Goal: Information Seeking & Learning: Learn about a topic

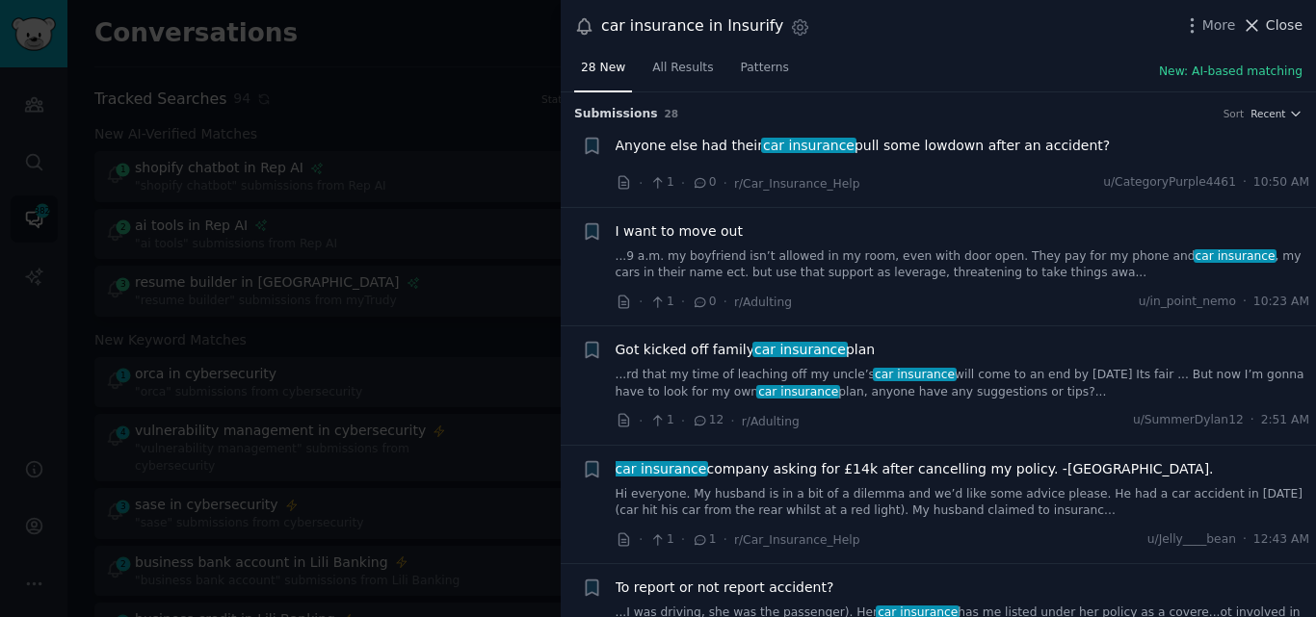
click at [1259, 24] on icon at bounding box center [1251, 25] width 20 height 20
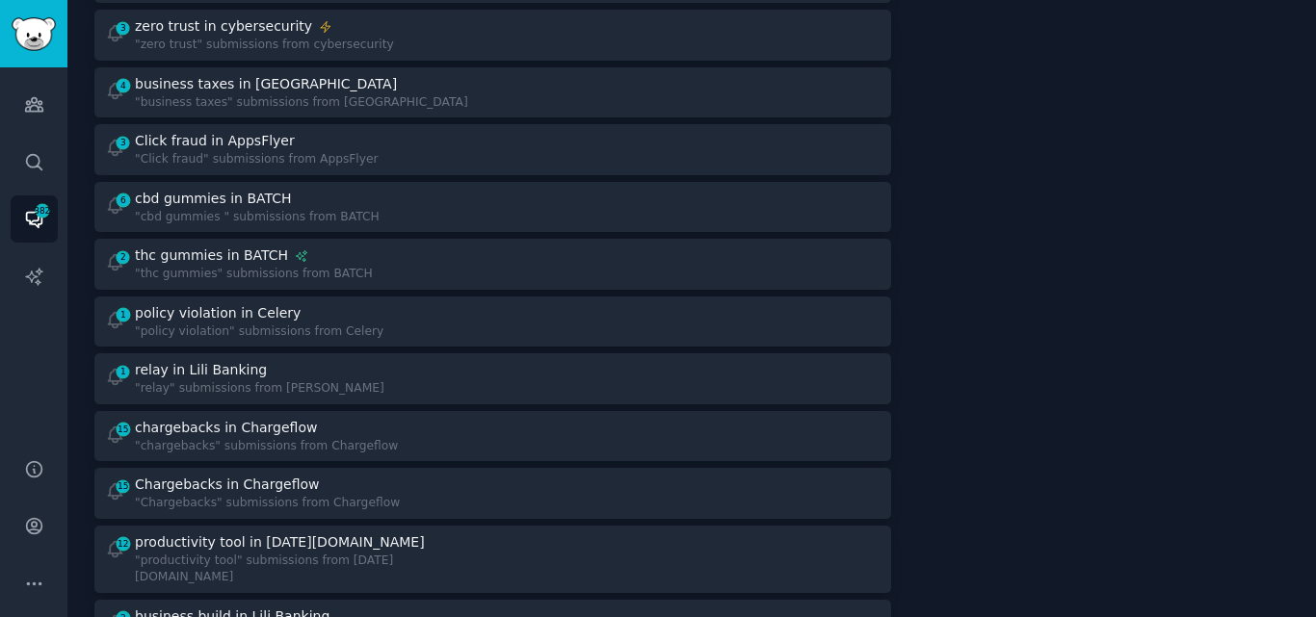
scroll to position [1103, 0]
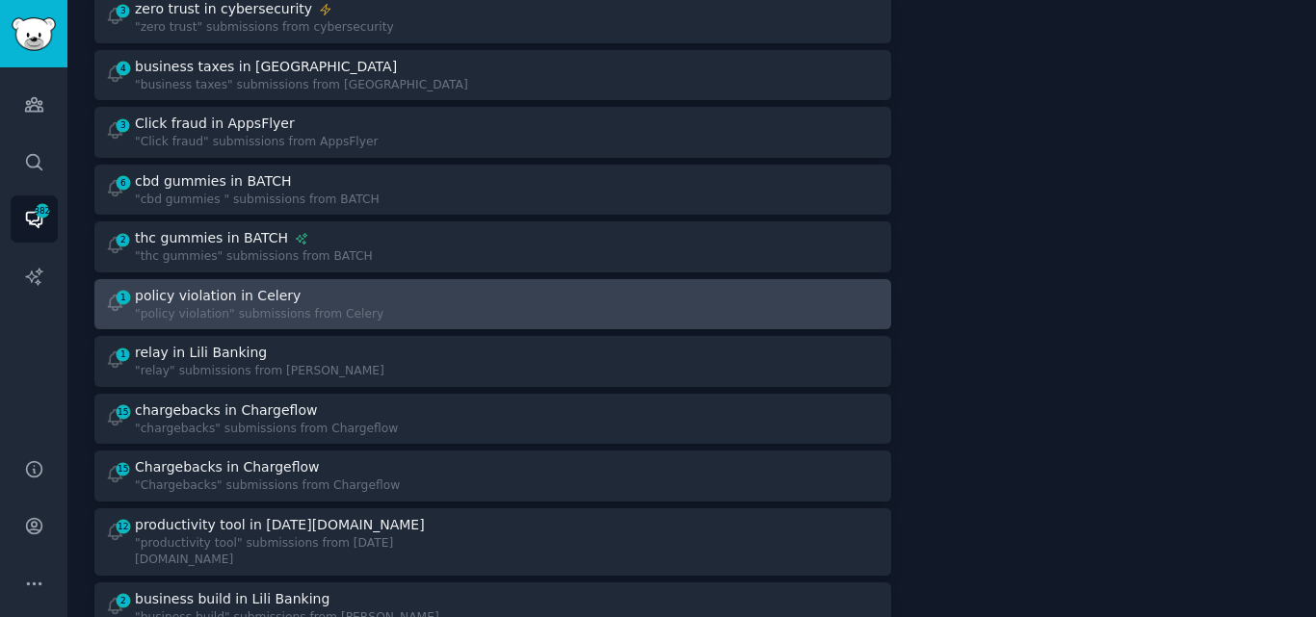
click at [155, 306] on div ""policy violation" submissions from Celery" at bounding box center [259, 314] width 248 height 17
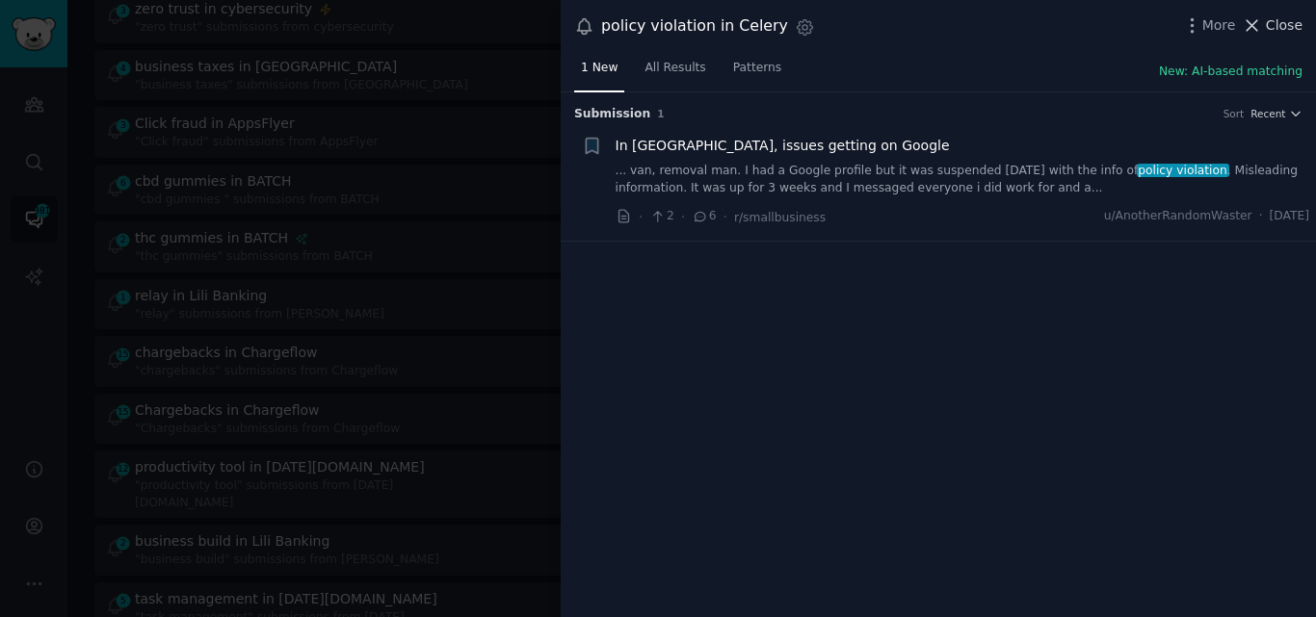
click at [1262, 27] on icon at bounding box center [1251, 25] width 20 height 20
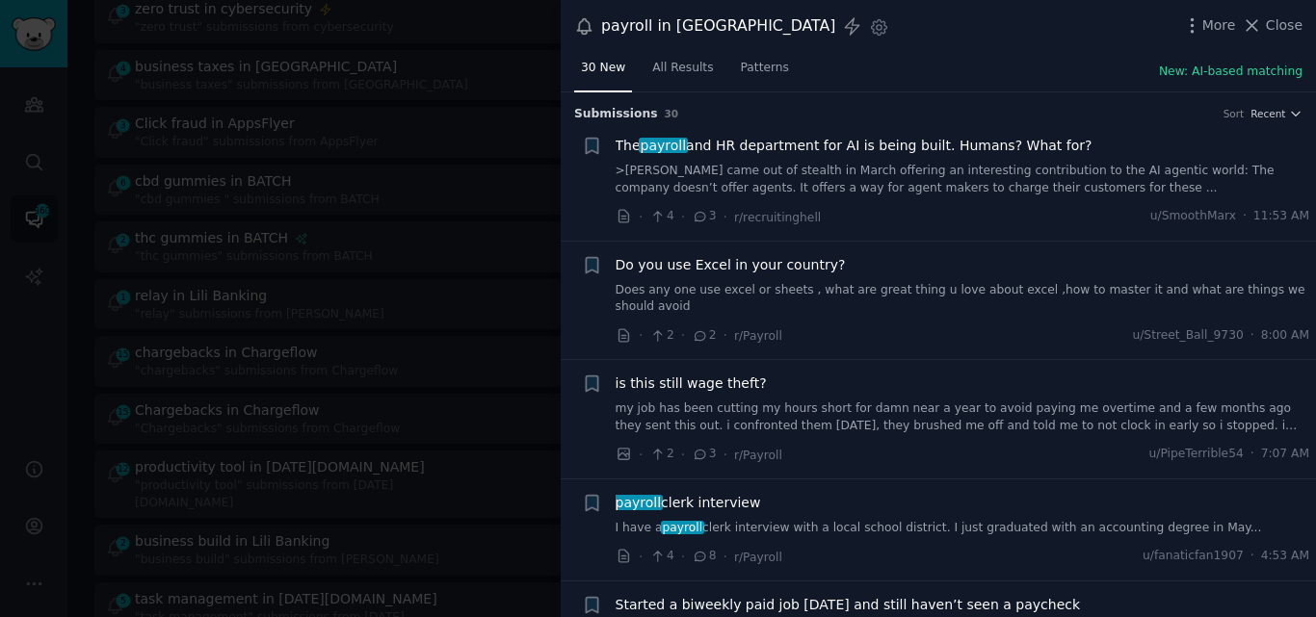
click at [783, 184] on link ">[PERSON_NAME] came out of stealth in March offering an interesting contributio…" at bounding box center [962, 180] width 694 height 34
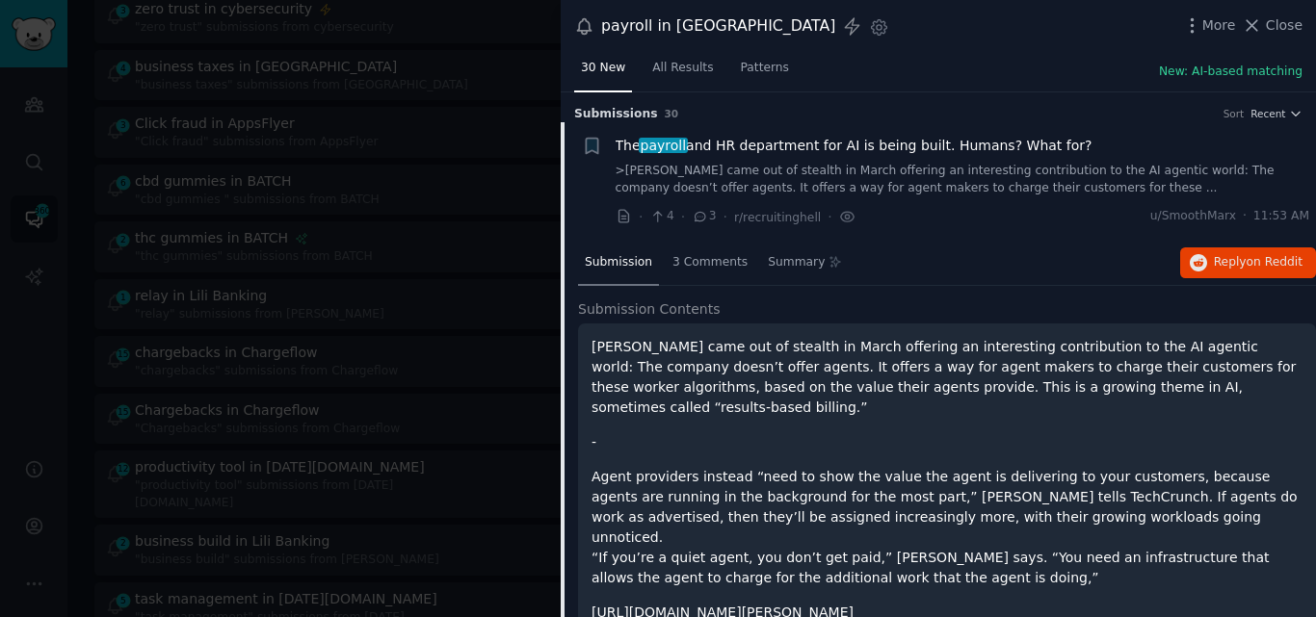
click at [792, 142] on span "The payroll and HR department for AI is being built. Humans? What for?" at bounding box center [853, 146] width 477 height 20
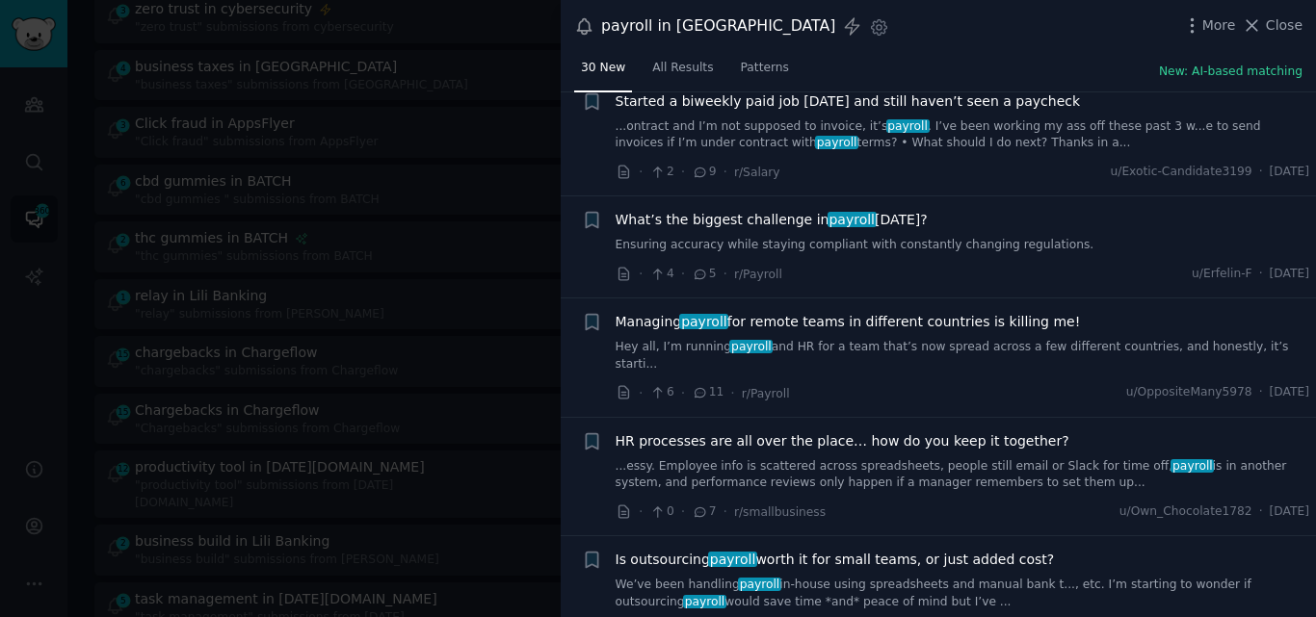
scroll to position [510, 0]
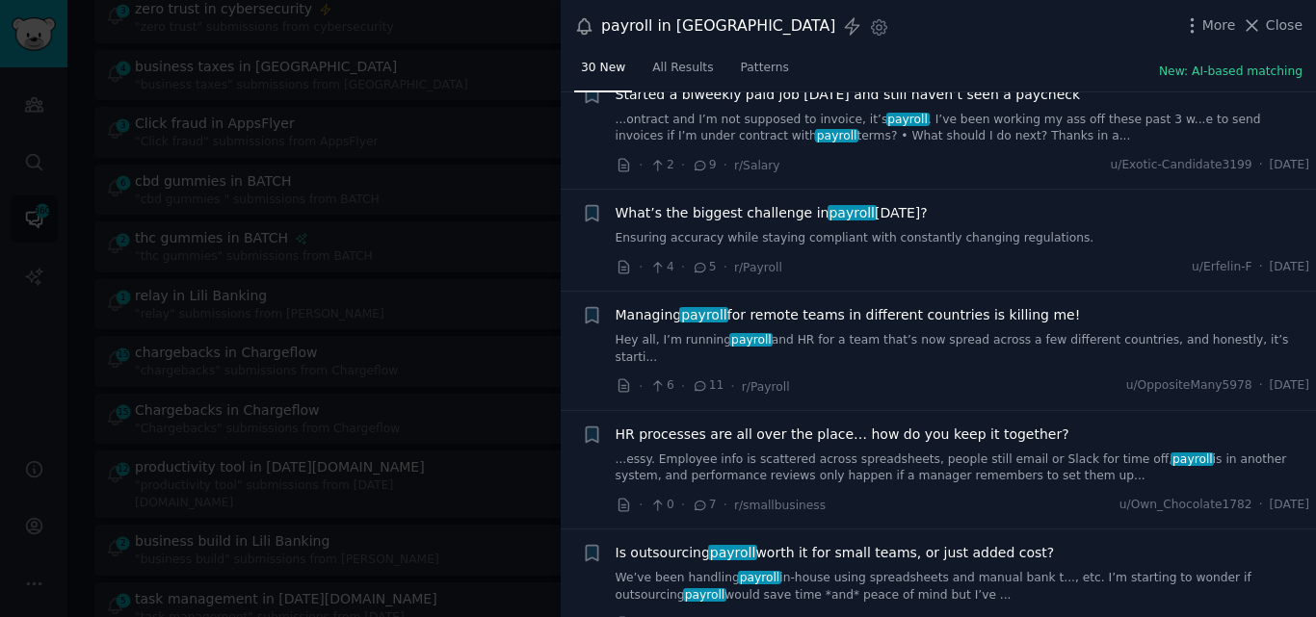
click at [895, 230] on link "Ensuring accuracy while staying compliant with constantly changing regulations." at bounding box center [962, 238] width 694 height 17
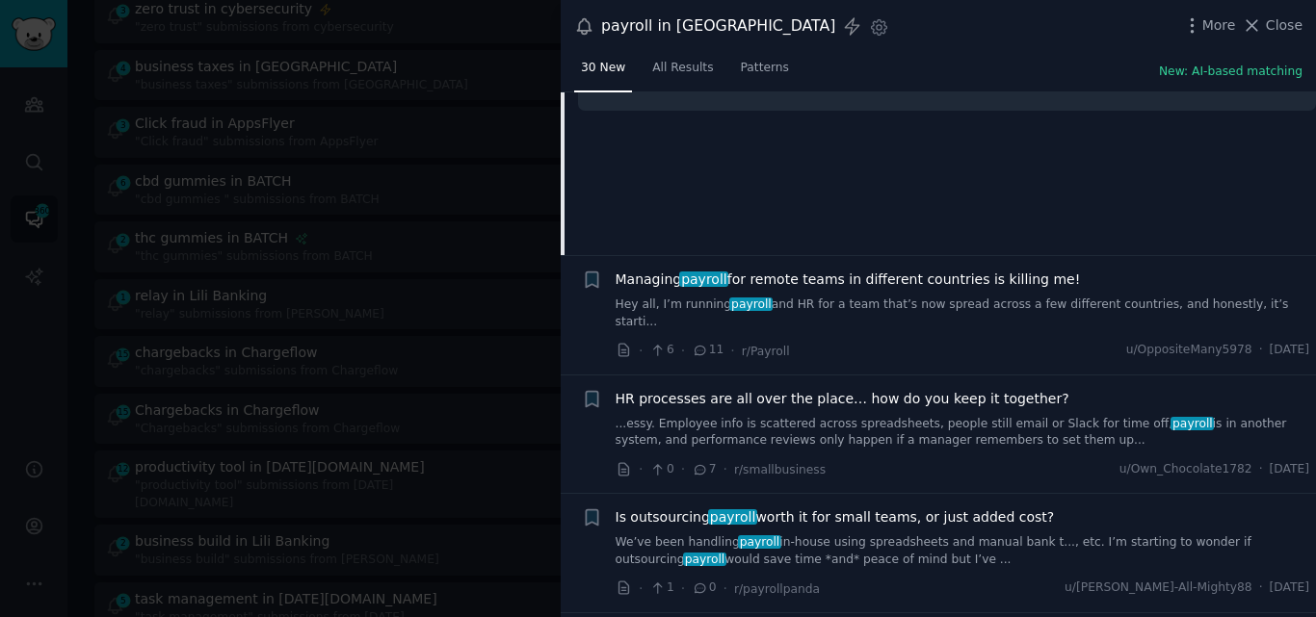
scroll to position [856, 0]
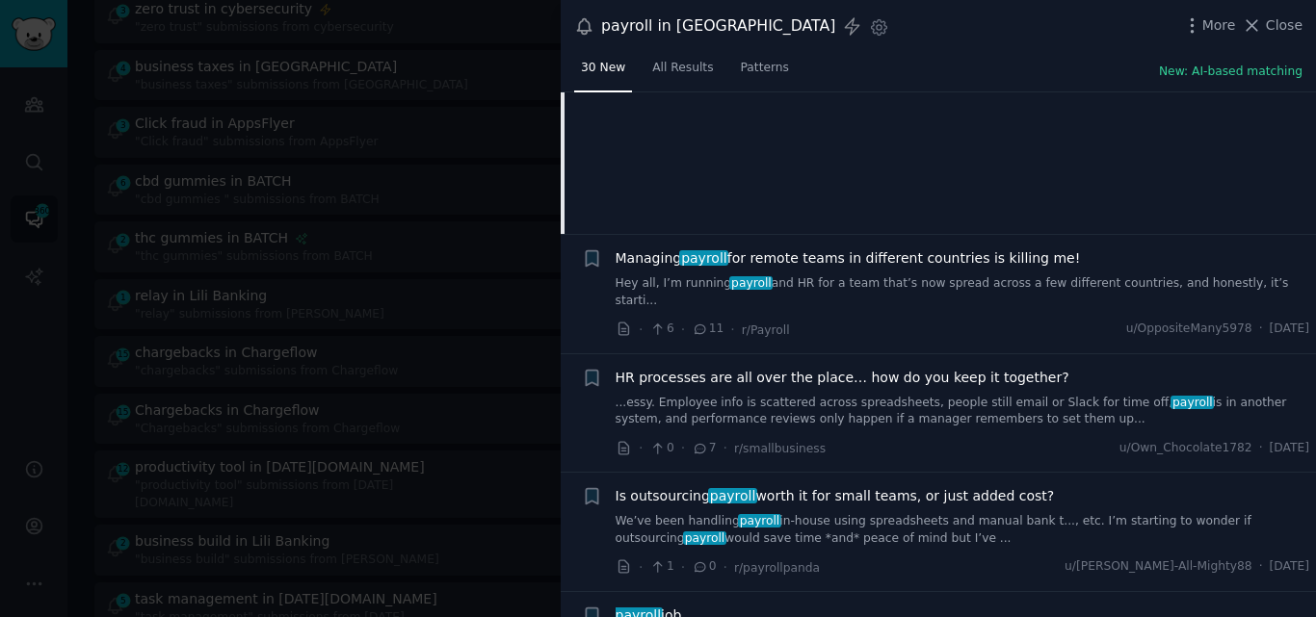
click at [808, 275] on link "Hey all, I’m running payroll and HR for a team that’s now spread across a few d…" at bounding box center [962, 292] width 694 height 34
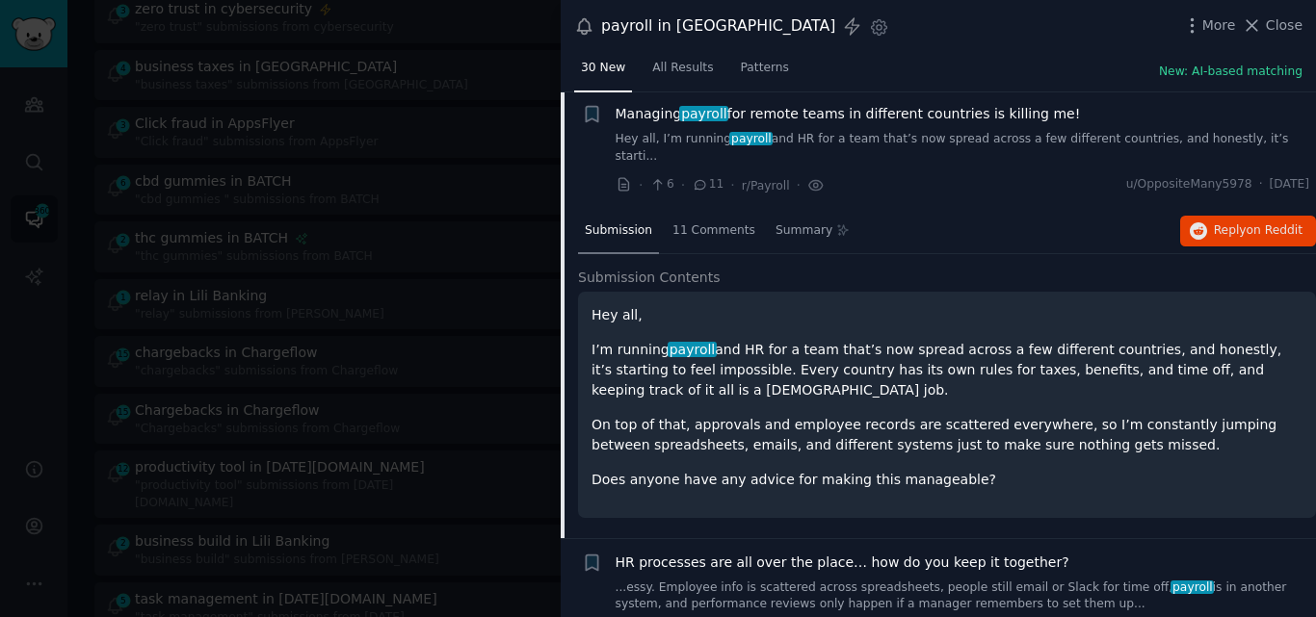
scroll to position [693, 0]
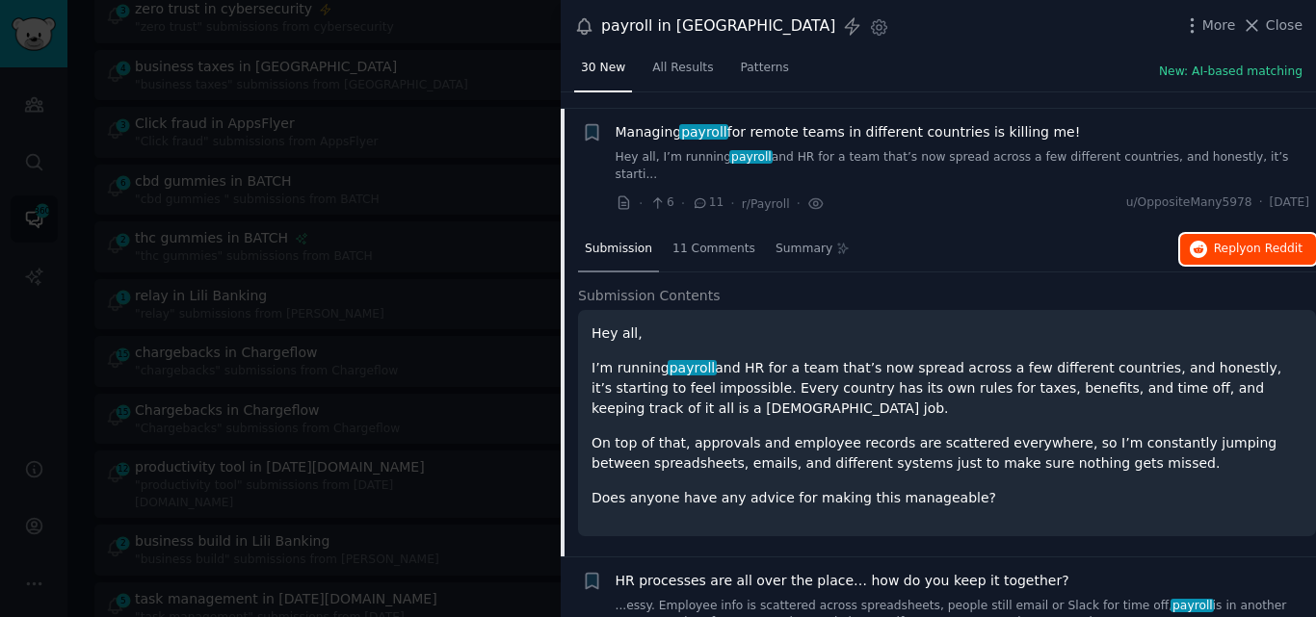
click at [1240, 241] on span "Reply on Reddit" at bounding box center [1258, 249] width 89 height 17
